Goal: Information Seeking & Learning: Learn about a topic

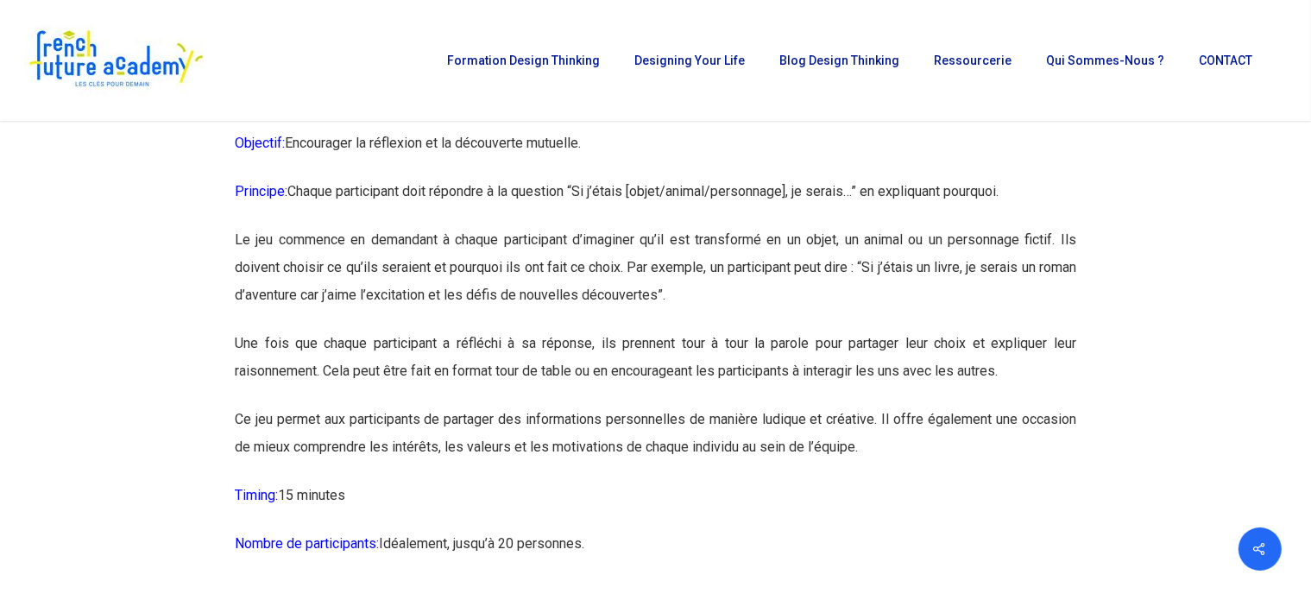
scroll to position [4377, 0]
click at [335, 102] on span "Icebreaker 7: Le portrait chinois" at bounding box center [355, 92] width 240 height 19
drag, startPoint x: 332, startPoint y: 141, endPoint x: 515, endPoint y: 142, distance: 183.0
click at [515, 128] on p "Icebreaker 7: Le portrait chinois" at bounding box center [656, 103] width 842 height 49
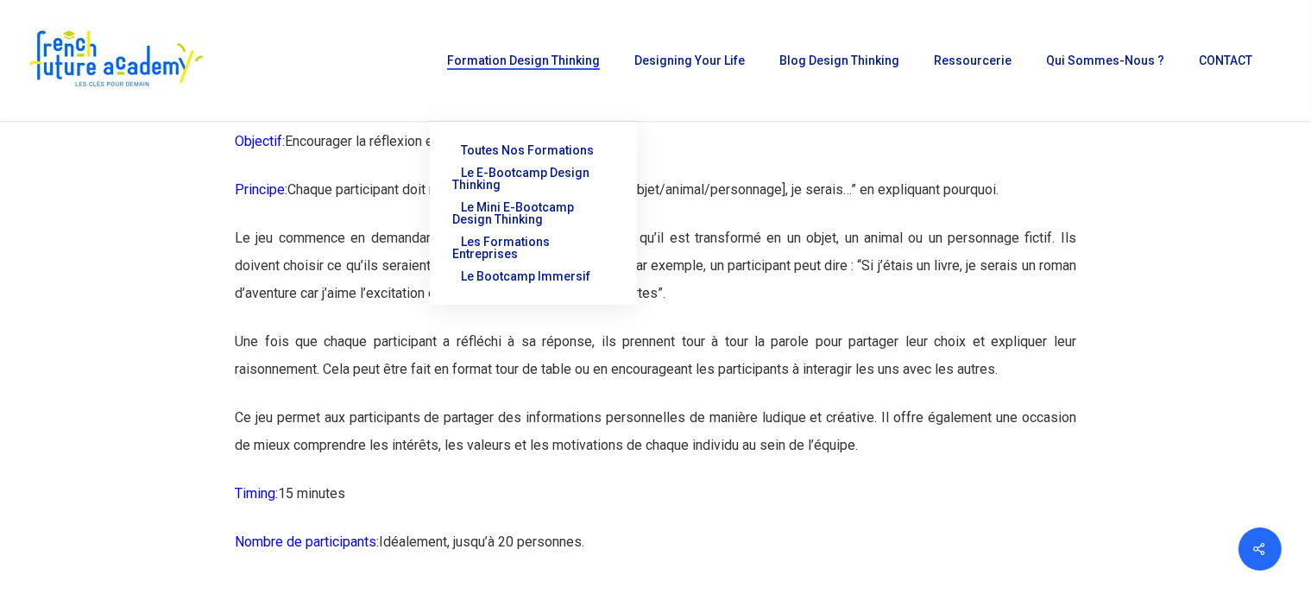
copy span "Le portrait chinois"
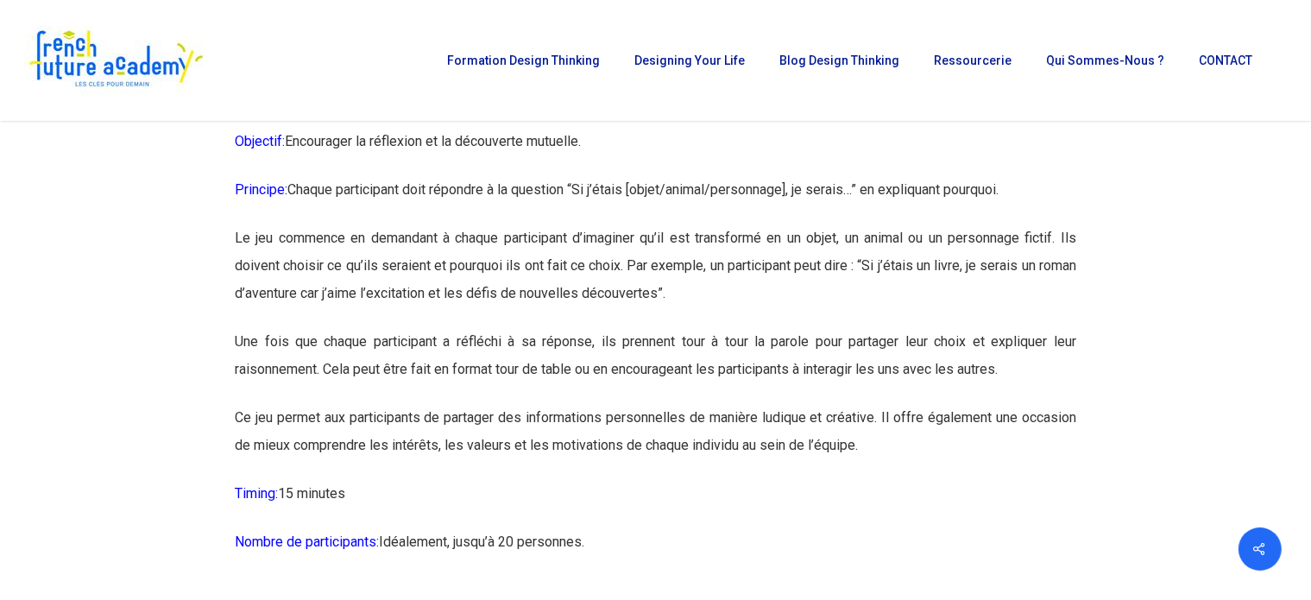
click at [297, 176] on p "Objectif: Encourager la réflexion et la découverte mutuelle." at bounding box center [656, 152] width 842 height 48
drag, startPoint x: 289, startPoint y: 192, endPoint x: 594, endPoint y: 186, distance: 304.8
click at [594, 176] on p "Objectif: Encourager la réflexion et la découverte mutuelle." at bounding box center [656, 152] width 842 height 48
copy p "Encourager la réflexion et la découverte mutuelle."
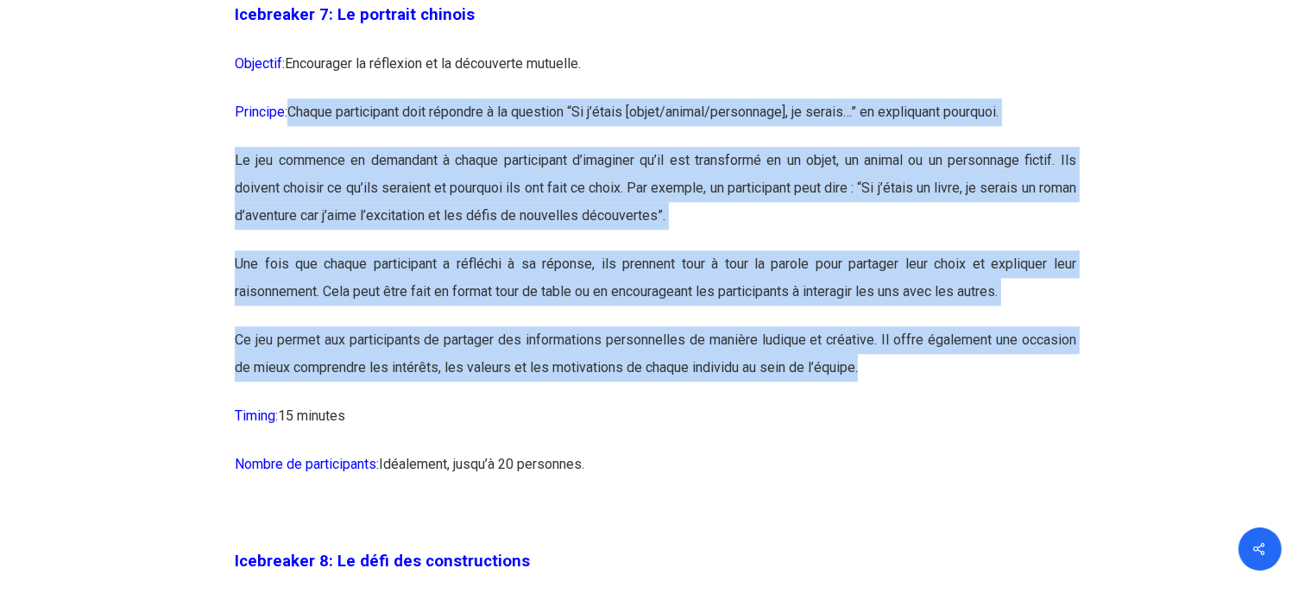
drag, startPoint x: 293, startPoint y: 161, endPoint x: 873, endPoint y: 426, distance: 637.5
copy div "Loremi dolorsitame cons adipisci e se doeiusmo “Te i’utlab [etdol/magnaa/enimad…"
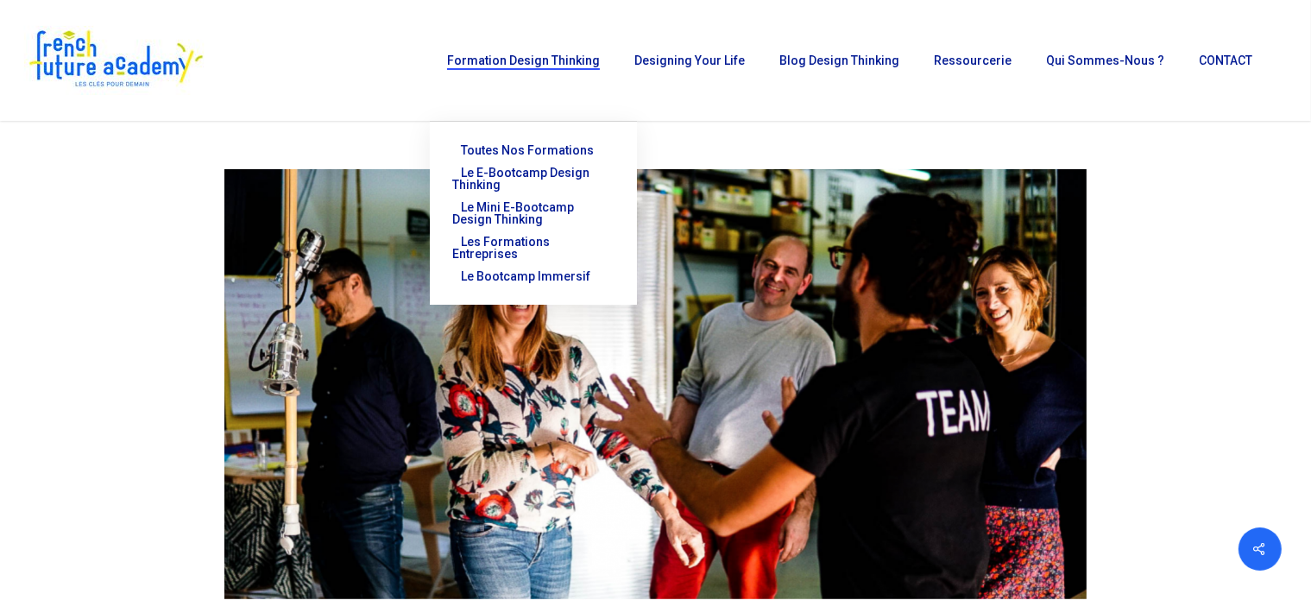
scroll to position [0, 0]
